Goal: Task Accomplishment & Management: Use online tool/utility

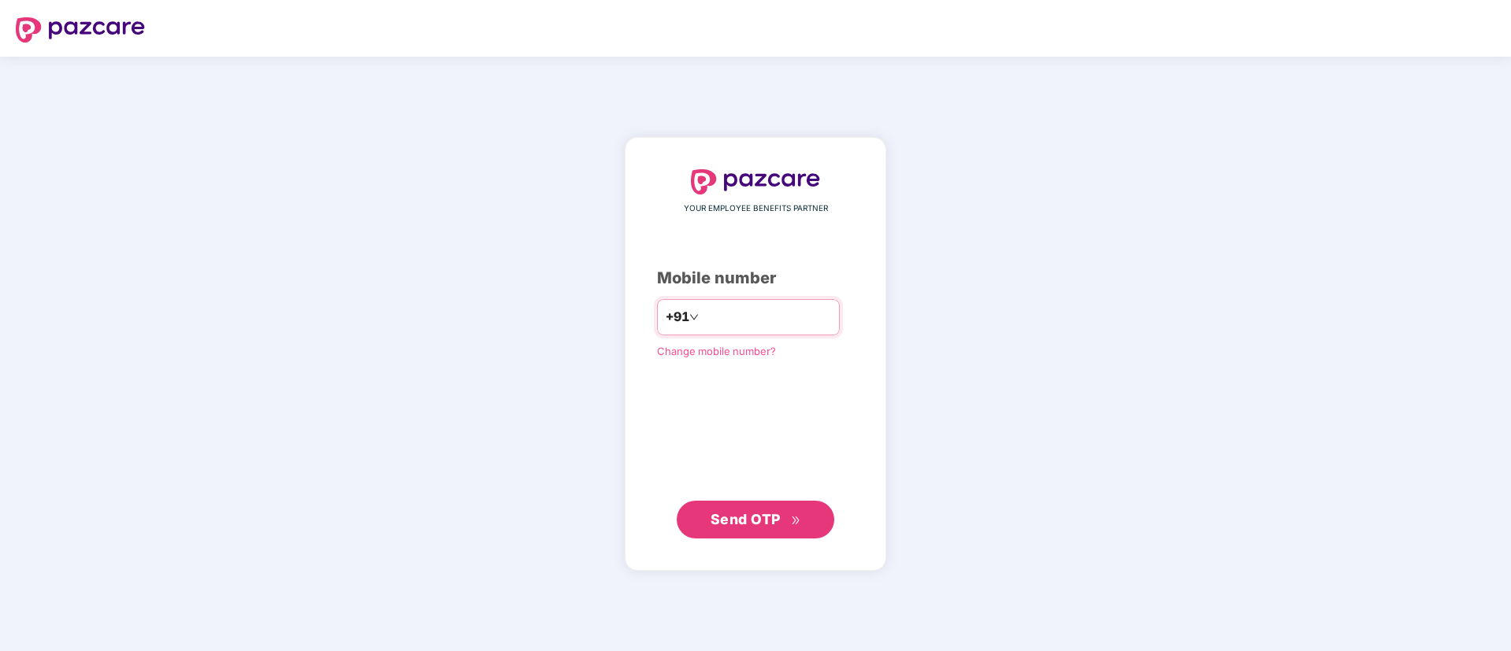
click at [731, 317] on input "number" at bounding box center [766, 317] width 129 height 25
type input "**********"
click at [776, 514] on span "Send OTP" at bounding box center [745, 518] width 70 height 17
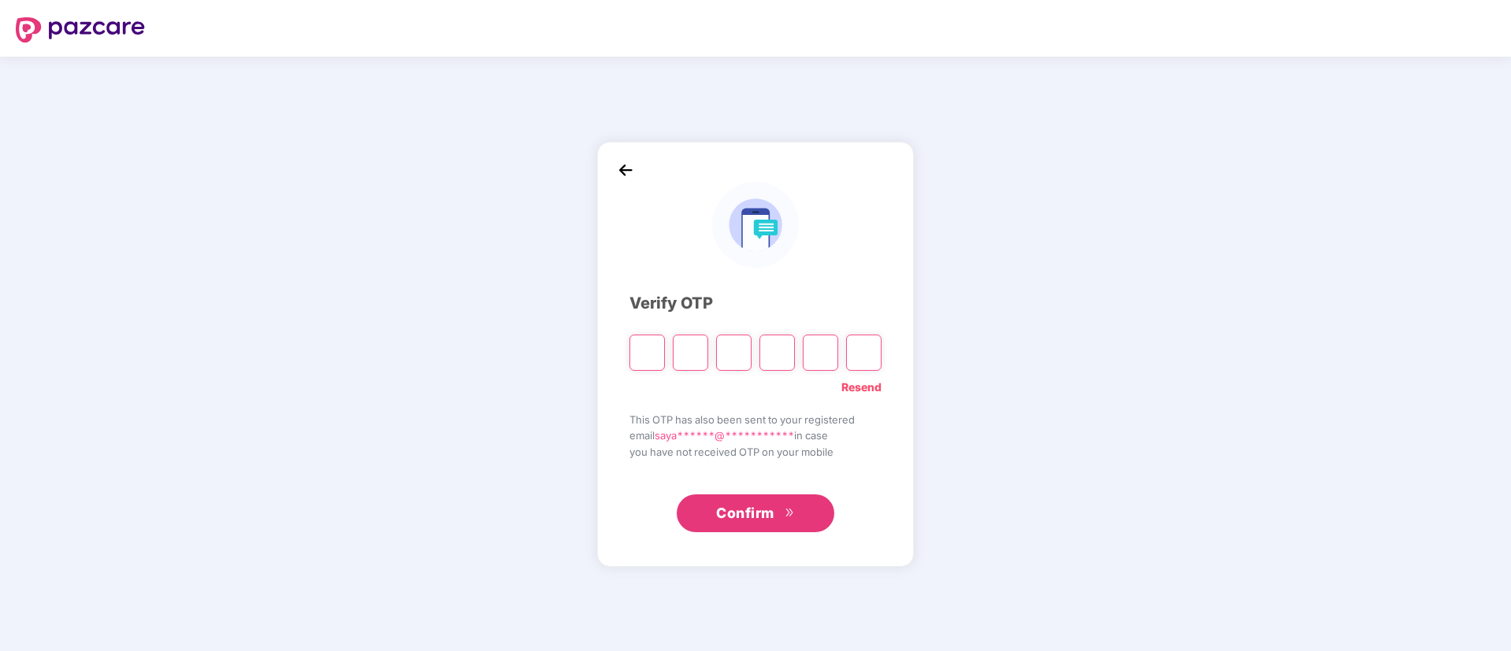
type input "*"
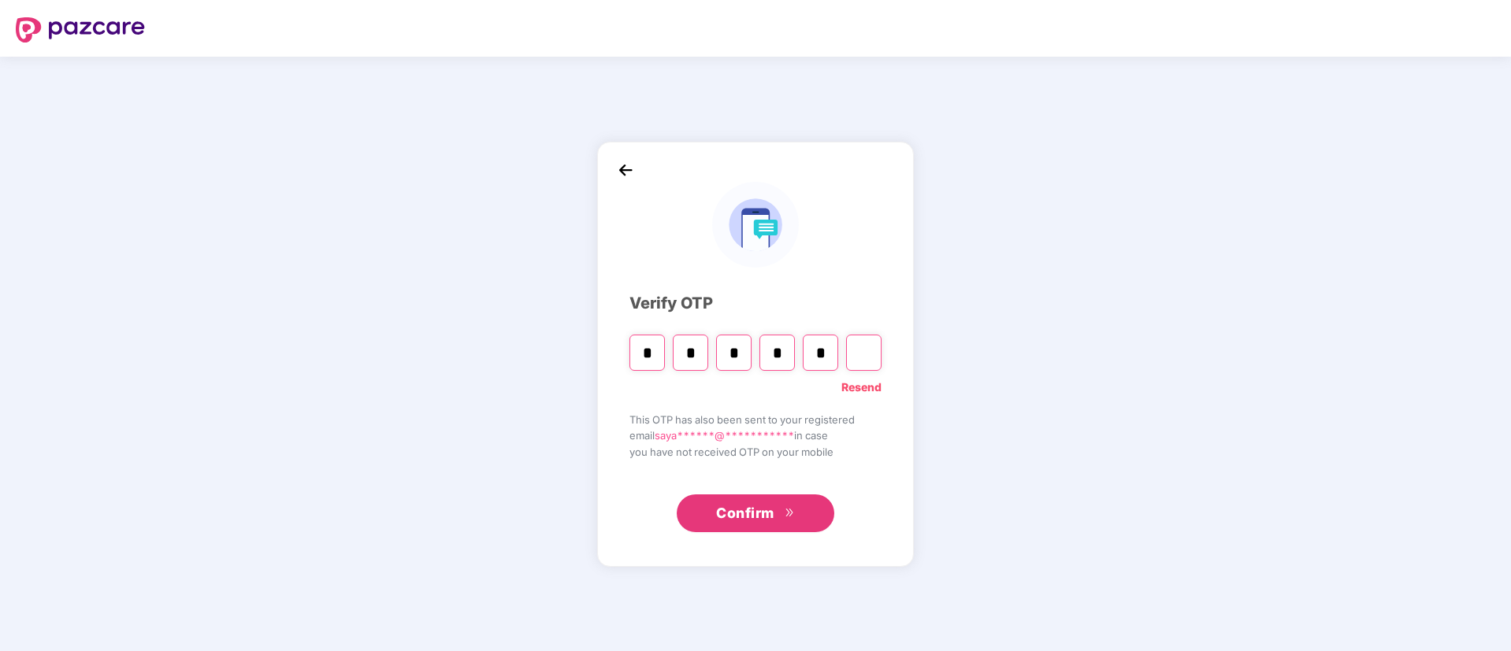
type input "*"
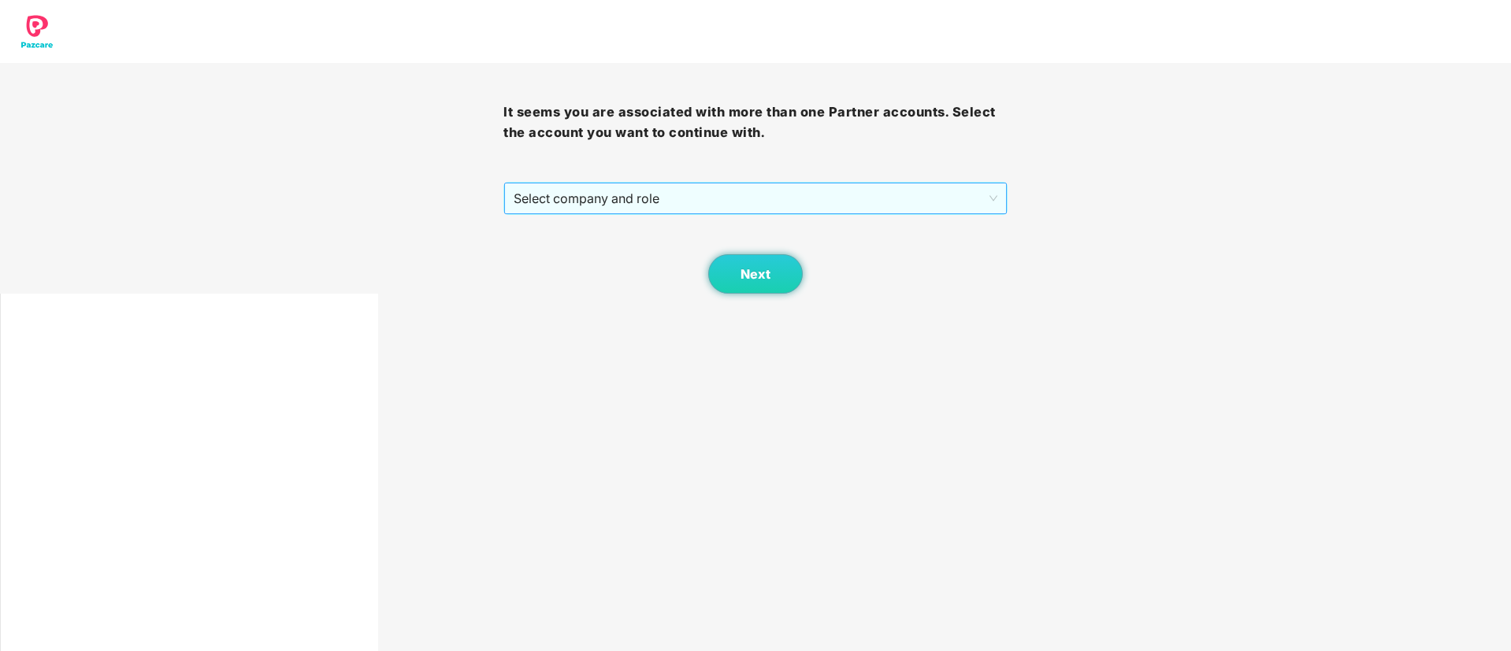
click at [573, 193] on span "Select company and role" at bounding box center [755, 199] width 483 height 30
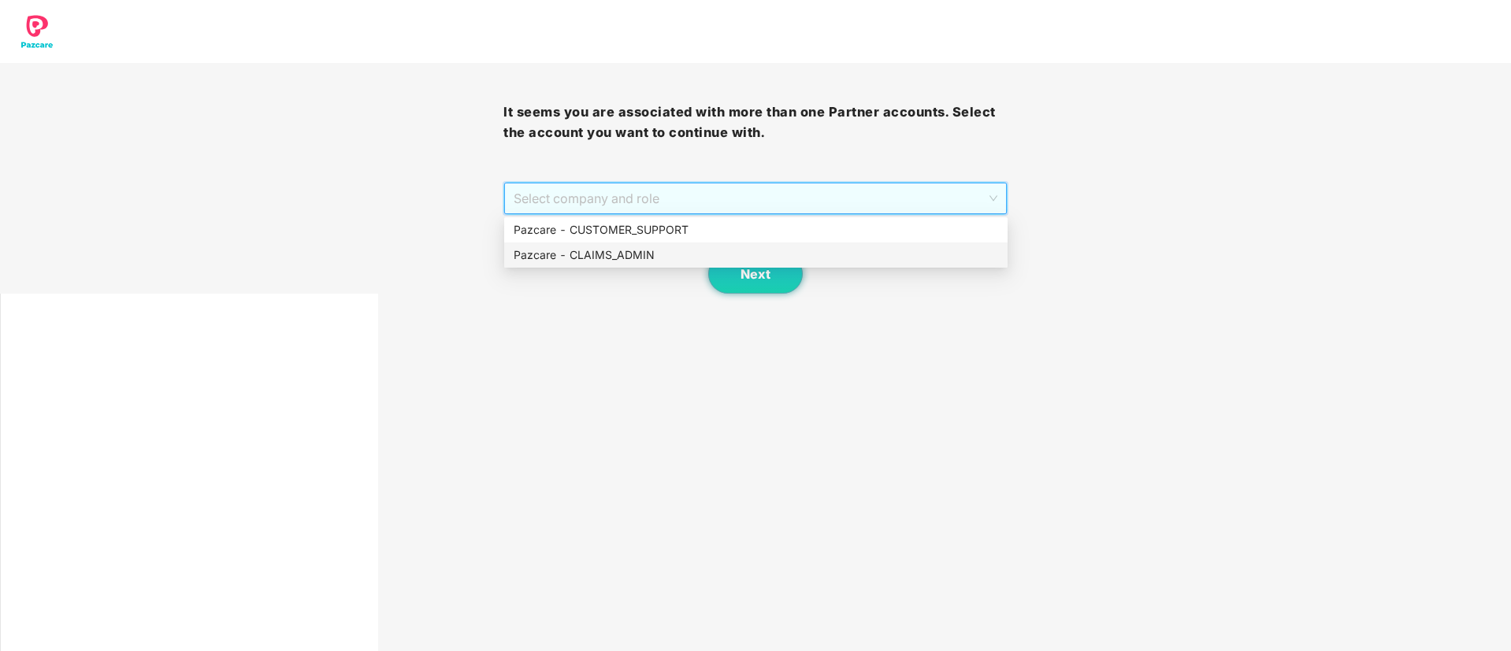
click at [595, 253] on div "Pazcare - CLAIMS_ADMIN" at bounding box center [756, 255] width 484 height 17
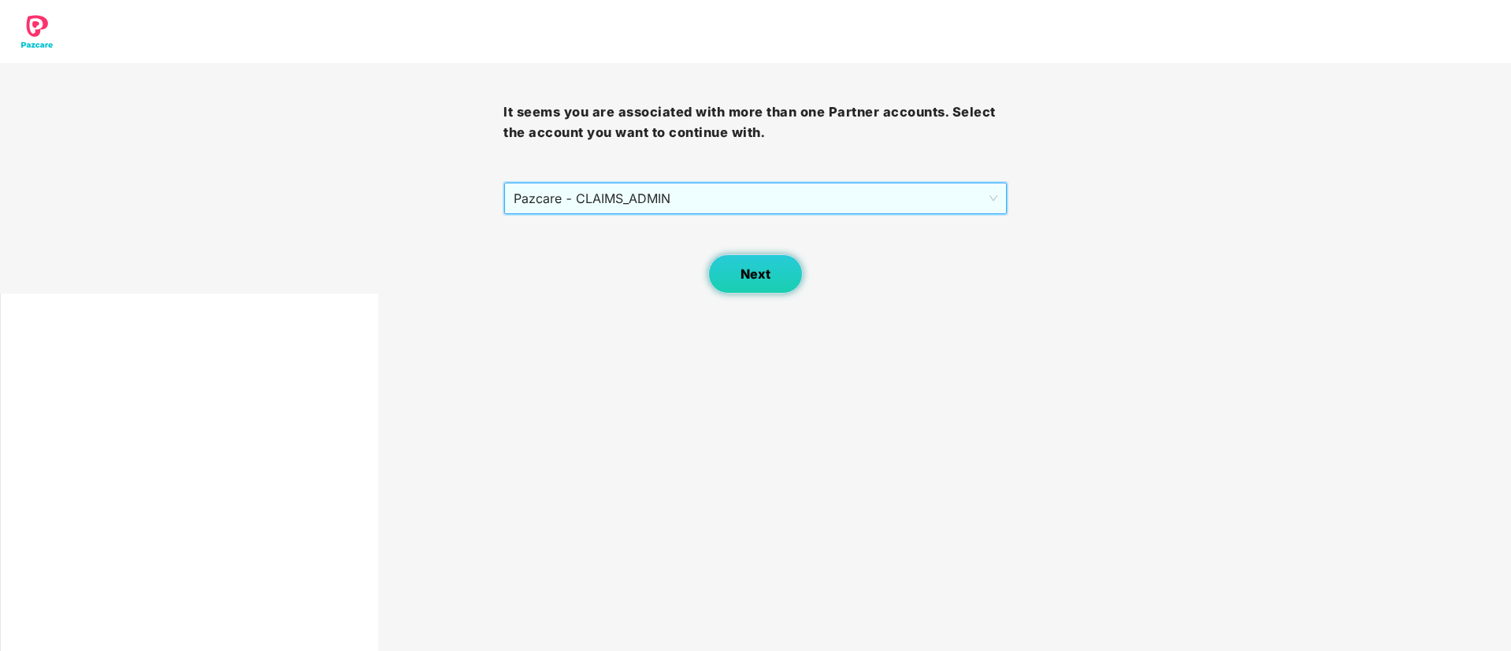
click at [770, 280] on button "Next" at bounding box center [755, 273] width 95 height 39
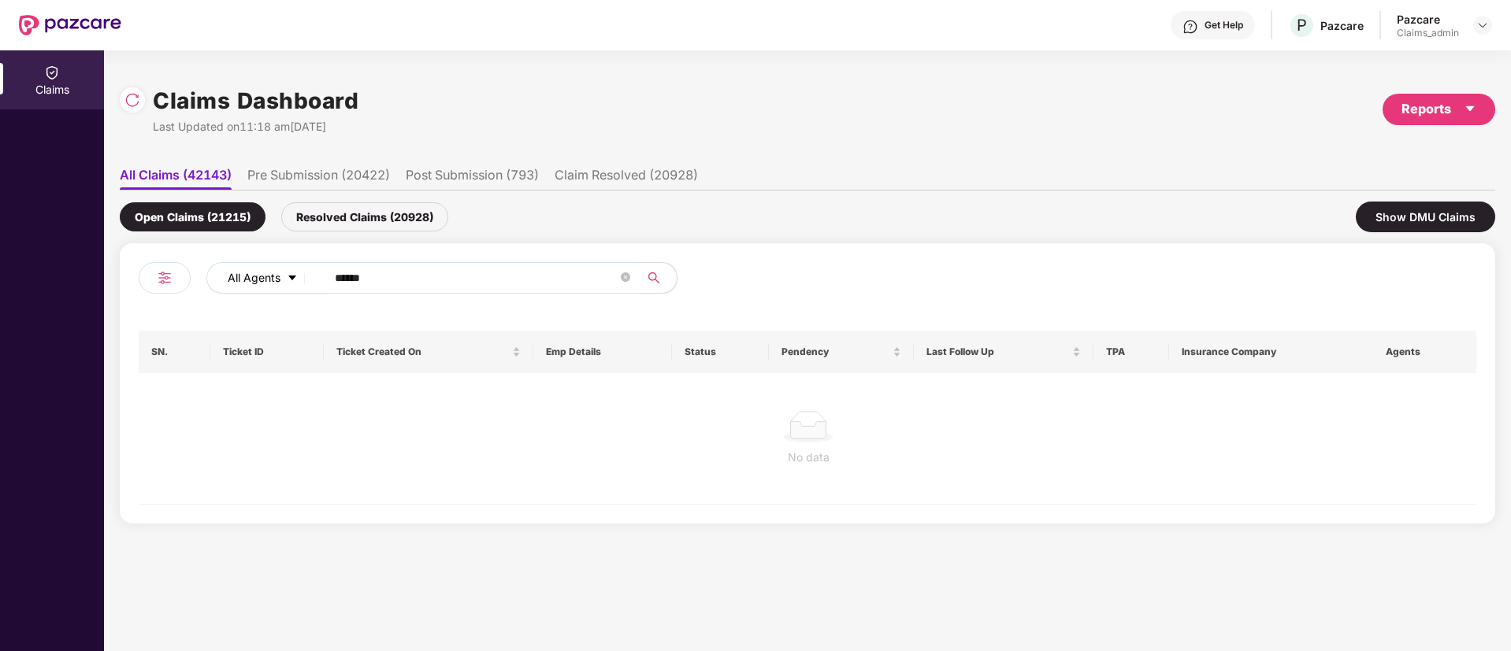
drag, startPoint x: 430, startPoint y: 282, endPoint x: 212, endPoint y: 283, distance: 218.2
click at [212, 283] on div "All Agents ******" at bounding box center [607, 278] width 803 height 32
paste input "text"
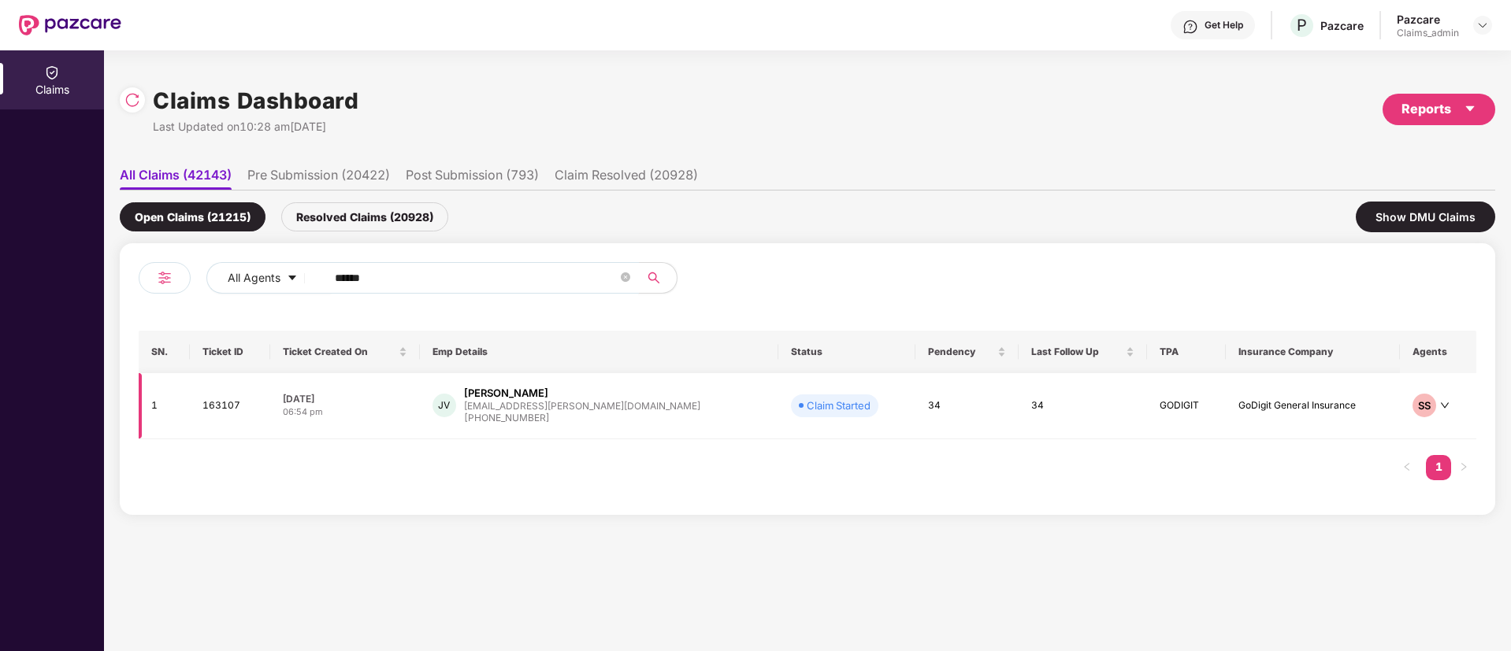
type input "******"
click at [542, 406] on div "jaldu.vivek@clear.in" at bounding box center [582, 406] width 236 height 10
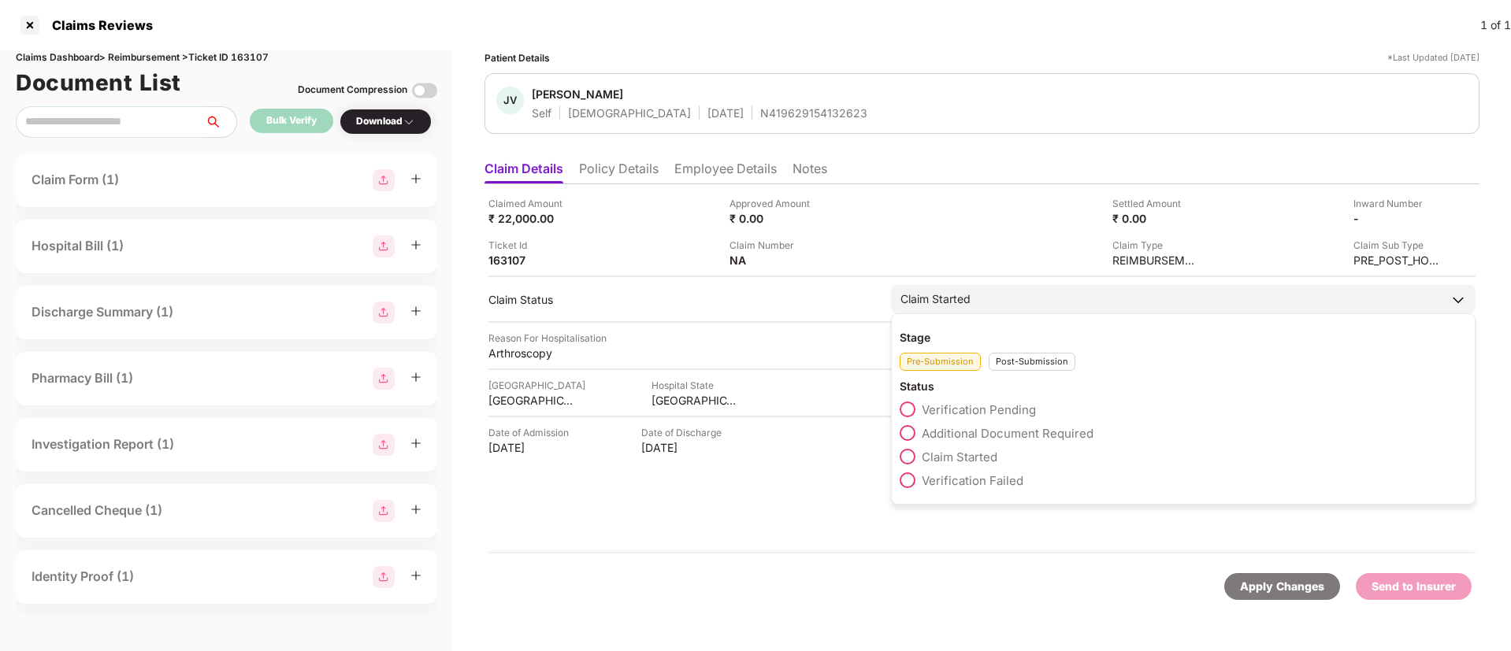
click at [1016, 351] on div "Pre-Submission Post-Submission" at bounding box center [1183, 358] width 567 height 26
click at [1018, 354] on div "Post-Submission" at bounding box center [1032, 362] width 87 height 18
click at [967, 475] on span "Claim IR Raised" at bounding box center [965, 480] width 87 height 15
